Goal: Task Accomplishment & Management: Use online tool/utility

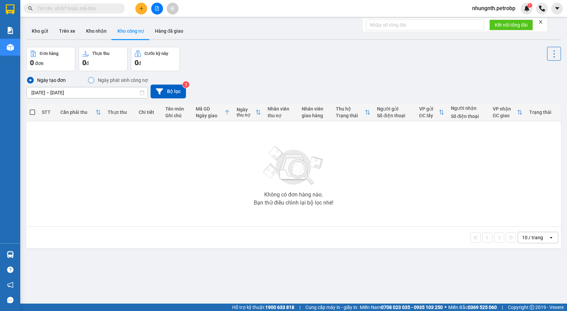
drag, startPoint x: 423, startPoint y: 84, endPoint x: 451, endPoint y: 36, distance: 55.9
click at [425, 82] on div "Ngày tạo đơn Ngày phát sinh công nợ [DATE] – [DATE] Press the down arrow key to…" at bounding box center [293, 87] width 534 height 22
drag, startPoint x: 66, startPoint y: 31, endPoint x: 70, endPoint y: 31, distance: 4.1
click at [70, 31] on button "Trên xe" at bounding box center [67, 31] width 27 height 16
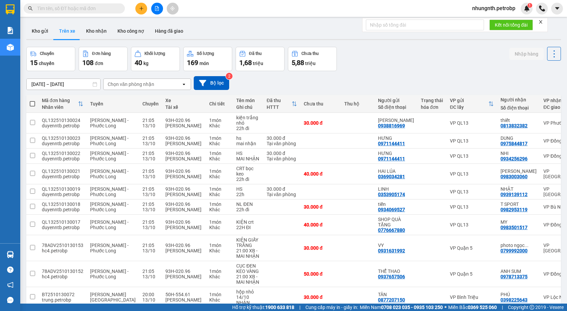
click at [66, 82] on input "[DATE] – [DATE]" at bounding box center [64, 84] width 74 height 11
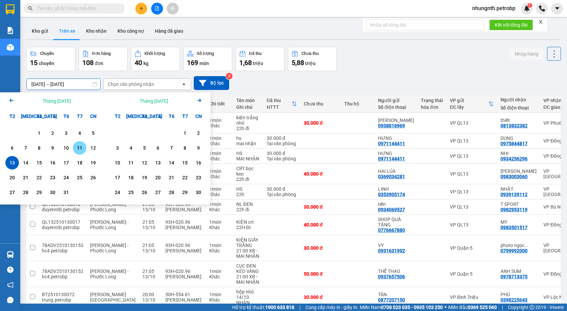
click at [79, 148] on div "11" at bounding box center [79, 148] width 9 height 8
click at [13, 164] on div "13" at bounding box center [11, 163] width 9 height 8
type input "[DATE] – [DATE]"
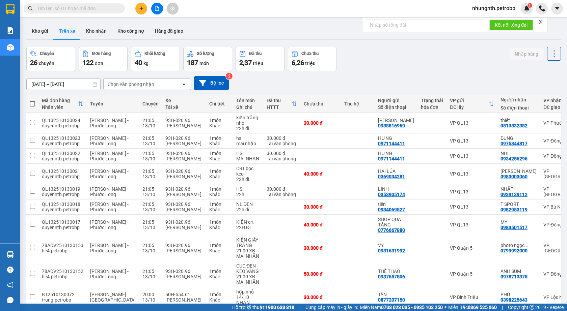
click at [152, 80] on div "Chọn văn phòng nhận" at bounding box center [143, 84] width 78 height 11
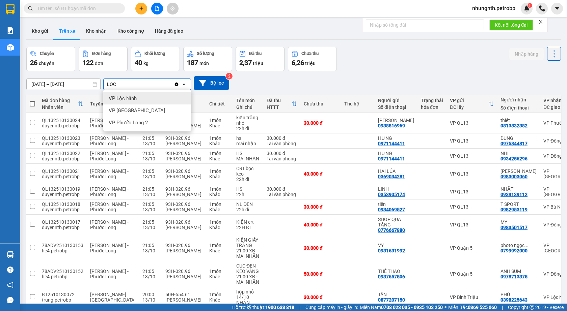
type input "LOC"
click at [159, 95] on div "VP Lộc Ninh" at bounding box center [147, 98] width 88 height 12
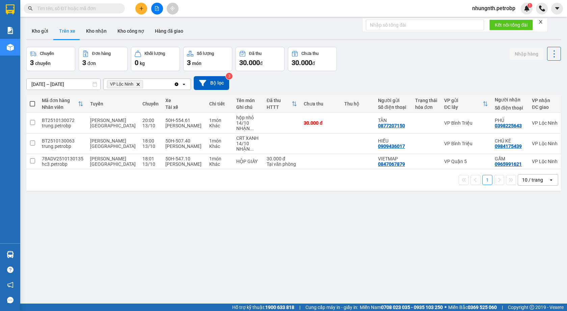
drag, startPoint x: 492, startPoint y: 8, endPoint x: 492, endPoint y: 12, distance: 4.4
click at [493, 7] on span "nhungnth.petrobp" at bounding box center [493, 8] width 54 height 8
click at [489, 20] on span "Đăng xuất" at bounding box center [495, 20] width 41 height 7
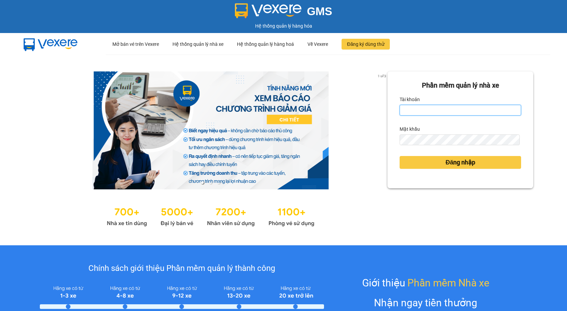
click at [438, 107] on input "Tài khoản" at bounding box center [459, 110] width 121 height 11
type input "hanvng.petrobp"
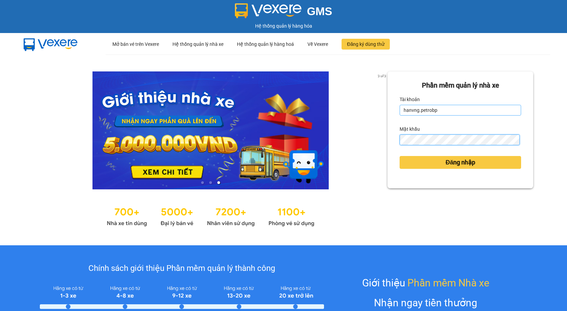
click at [399, 156] on button "Đăng nhập" at bounding box center [459, 162] width 121 height 13
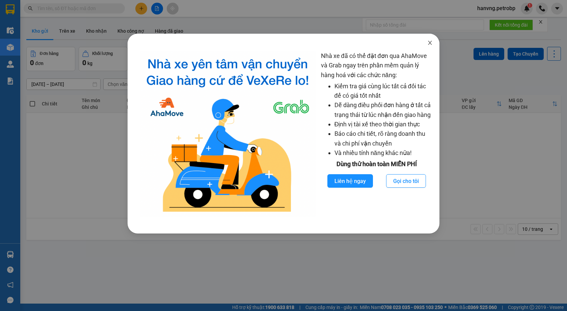
click at [429, 45] on icon "close" at bounding box center [429, 42] width 5 height 5
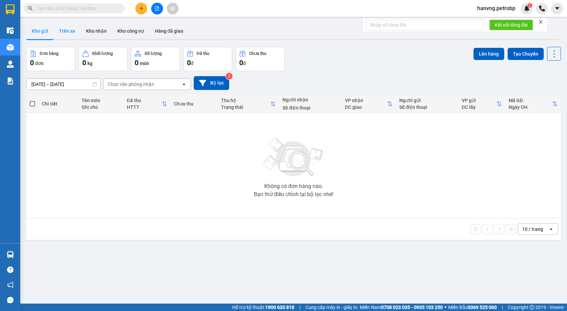
click at [69, 34] on button "Trên xe" at bounding box center [67, 31] width 27 height 16
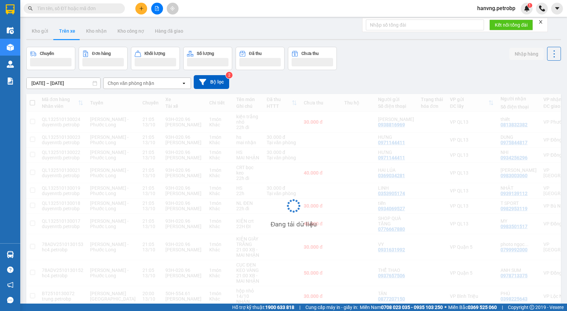
click at [66, 84] on input "[DATE] – [DATE]" at bounding box center [64, 83] width 74 height 11
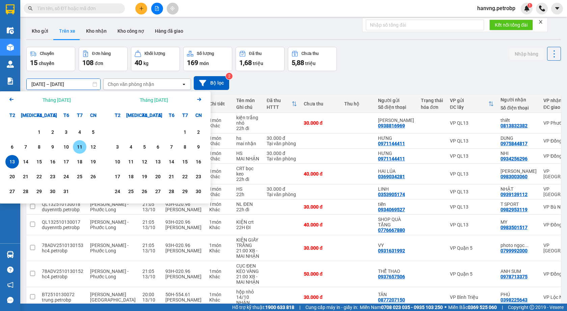
drag, startPoint x: 79, startPoint y: 148, endPoint x: 39, endPoint y: 160, distance: 41.9
click at [79, 147] on div "11" at bounding box center [79, 147] width 9 height 8
click at [12, 160] on div "13" at bounding box center [11, 162] width 9 height 8
type input "[DATE] – [DATE]"
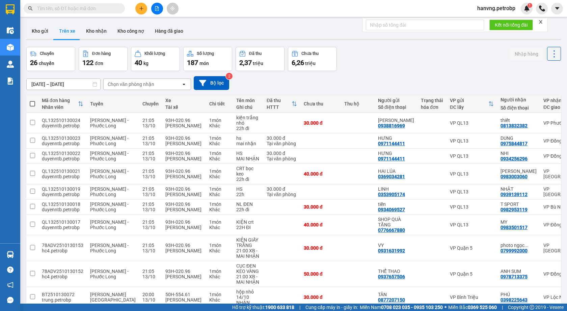
click at [153, 85] on div "Chọn văn phòng nhận" at bounding box center [131, 84] width 47 height 7
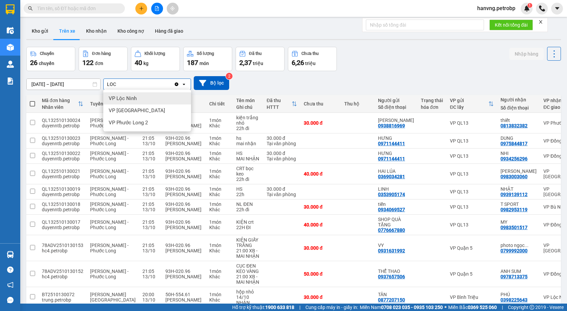
type input "LOC"
click at [132, 98] on span "VP Lộc Ninh" at bounding box center [123, 98] width 28 height 7
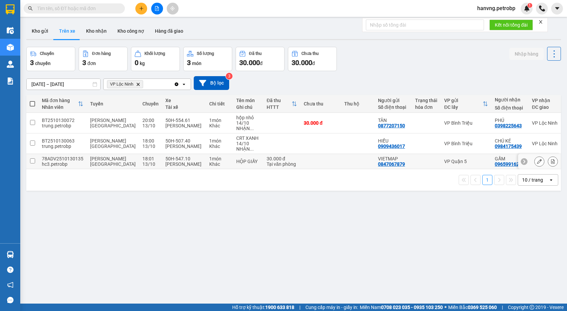
click at [178, 155] on td "50H-547.10 Phạm Xuân Tân" at bounding box center [184, 161] width 44 height 15
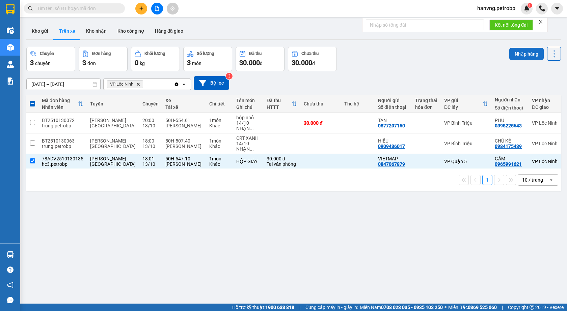
click at [523, 53] on button "Nhập hàng" at bounding box center [526, 54] width 34 height 12
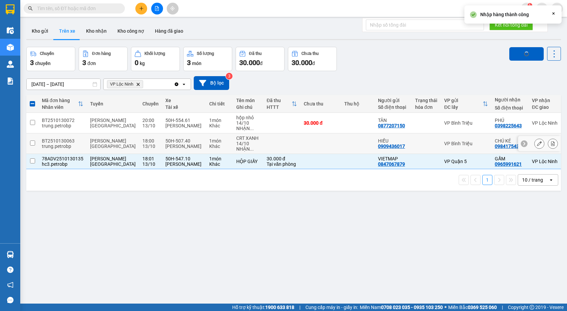
checkbox input "false"
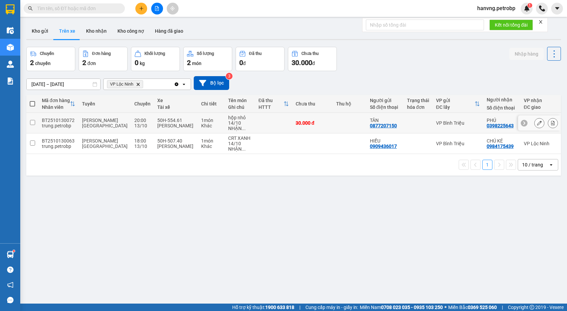
click at [174, 124] on div "[PERSON_NAME]" at bounding box center [175, 125] width 37 height 5
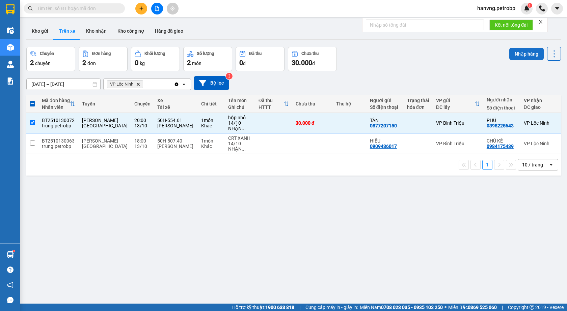
click at [509, 57] on button "Nhập hàng" at bounding box center [526, 54] width 34 height 12
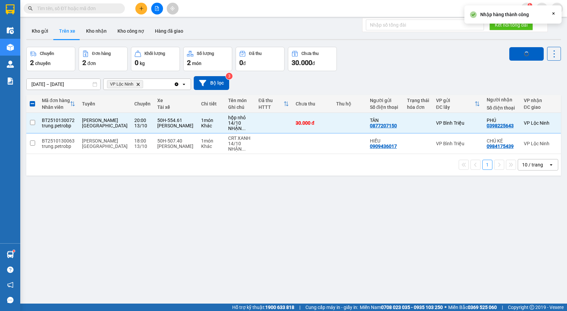
checkbox input "false"
